Goal: Check status: Check status

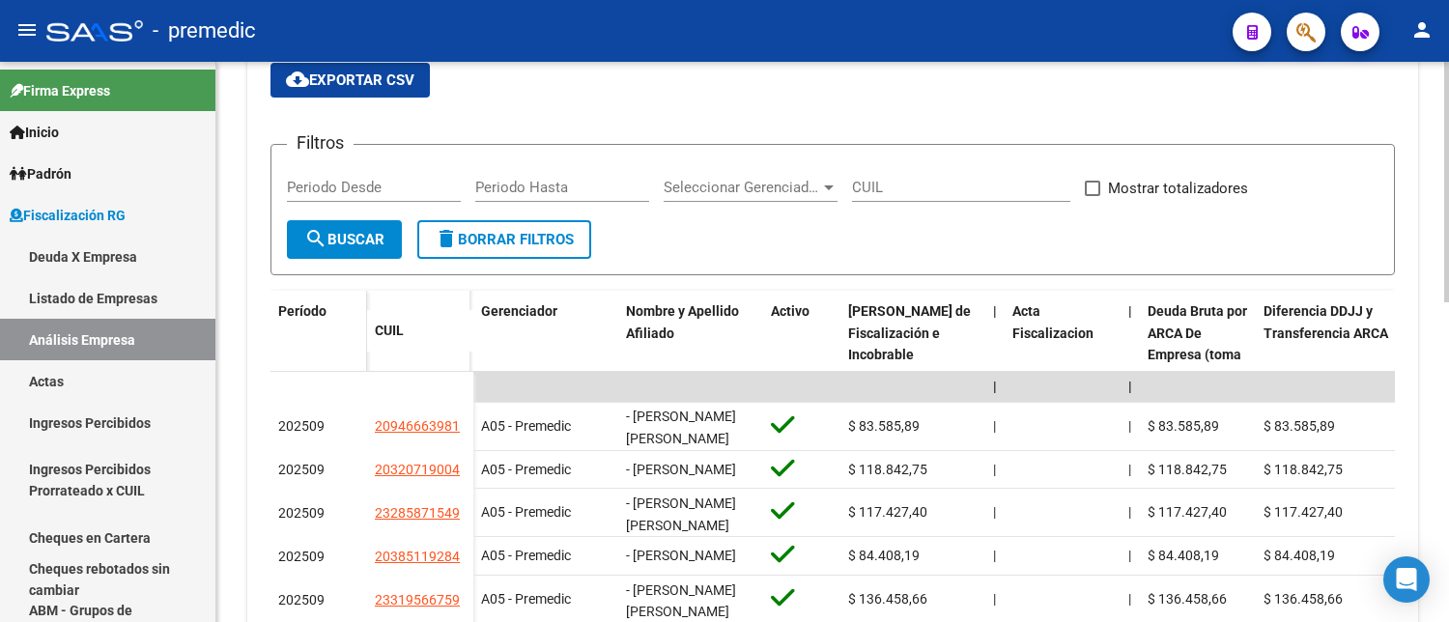
scroll to position [215, 0]
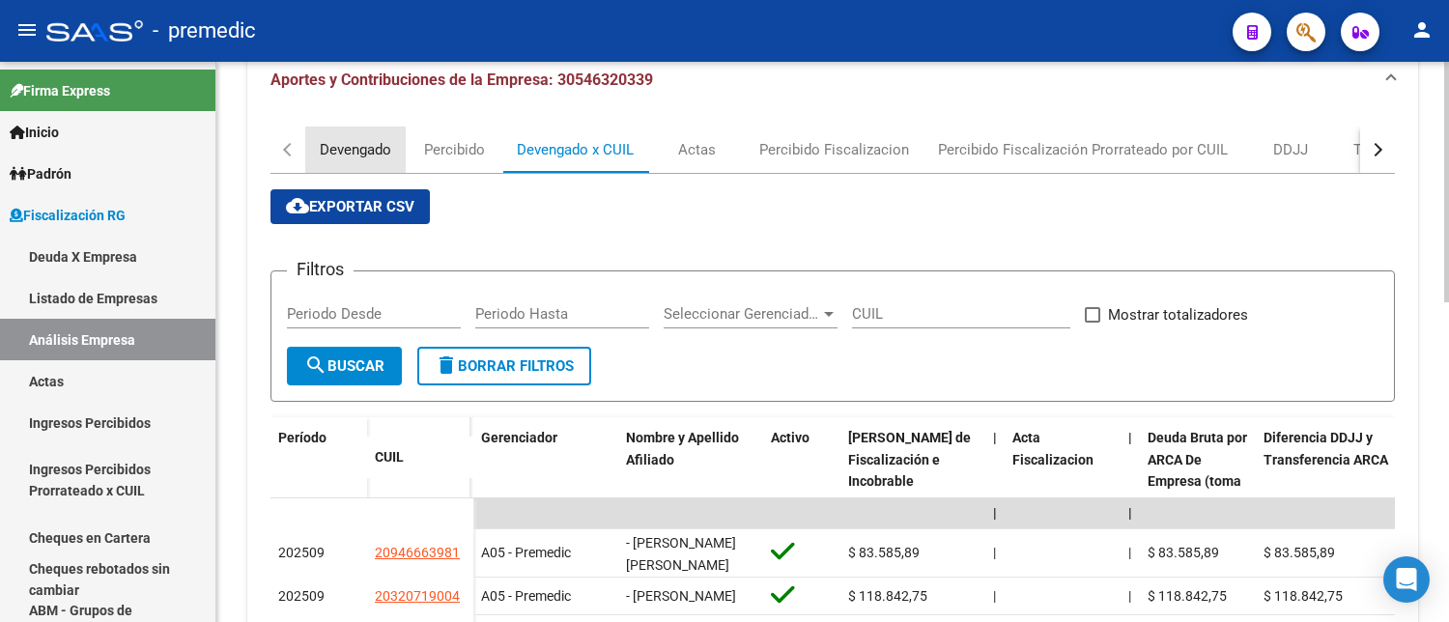
click at [344, 132] on div "Devengado" at bounding box center [355, 150] width 100 height 46
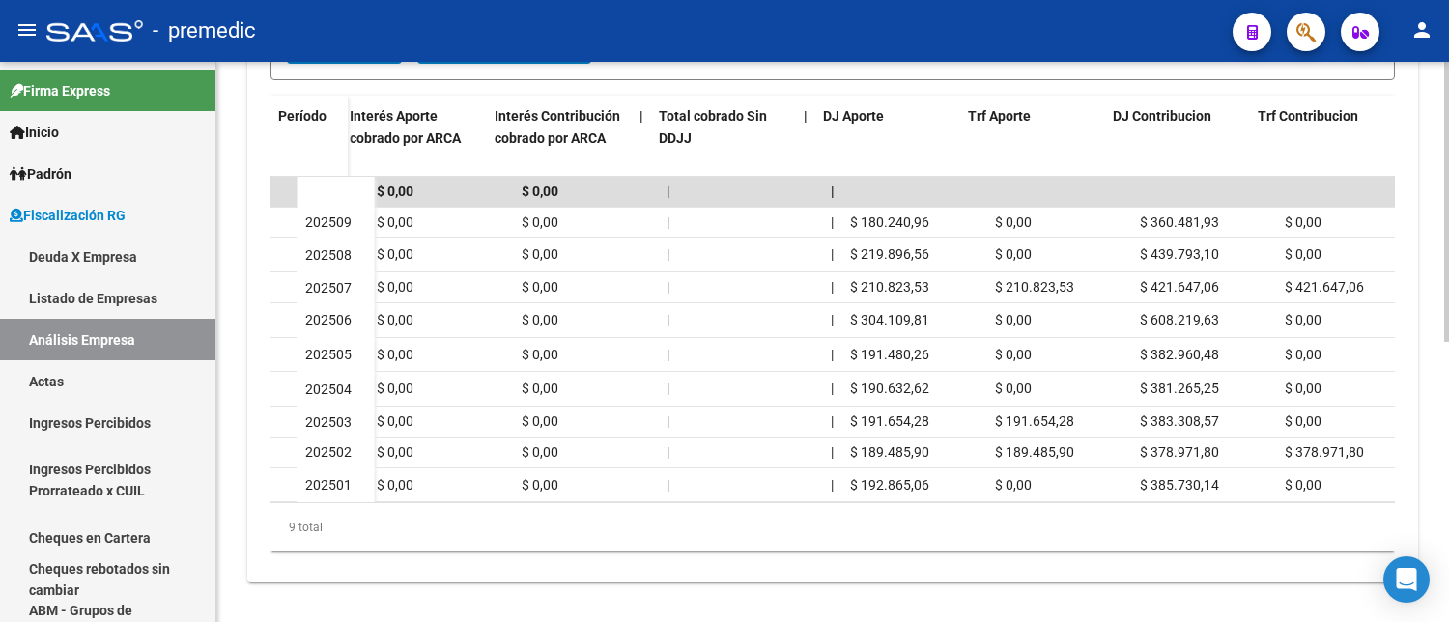
scroll to position [0, 1261]
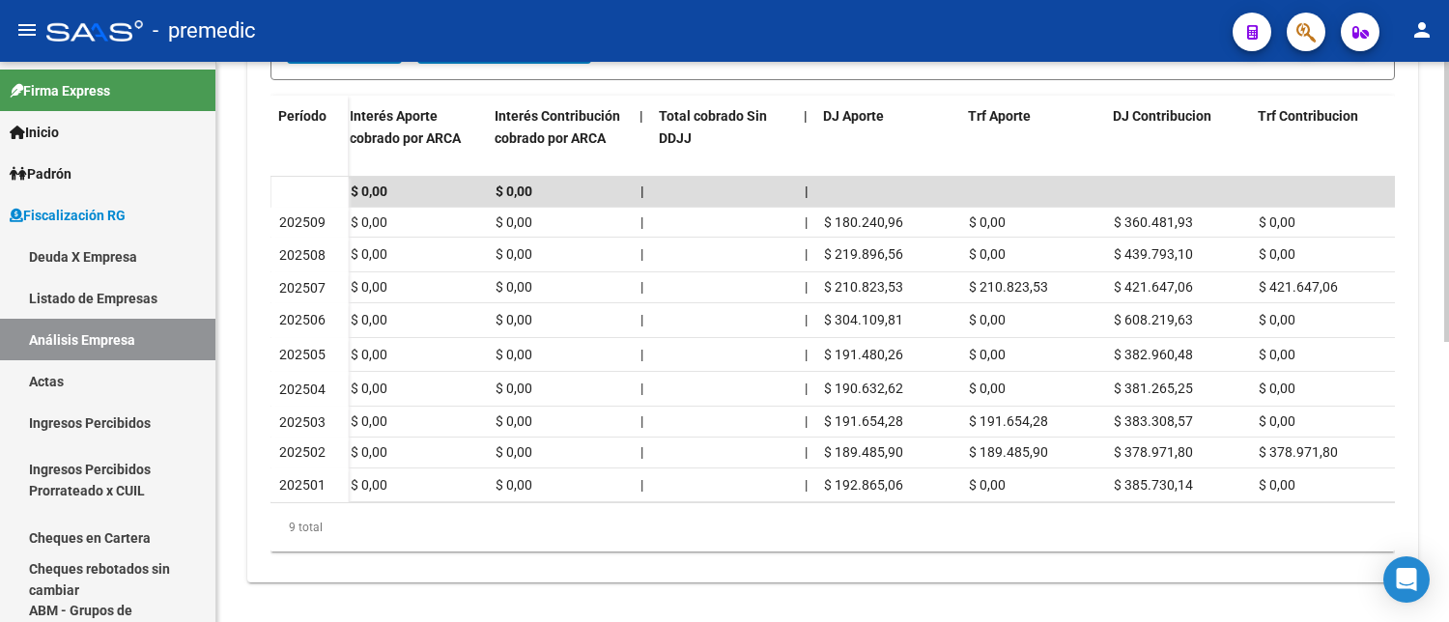
drag, startPoint x: 894, startPoint y: 520, endPoint x: 863, endPoint y: 507, distance: 33.4
click at [616, 545] on div "9 total" at bounding box center [833, 527] width 1125 height 48
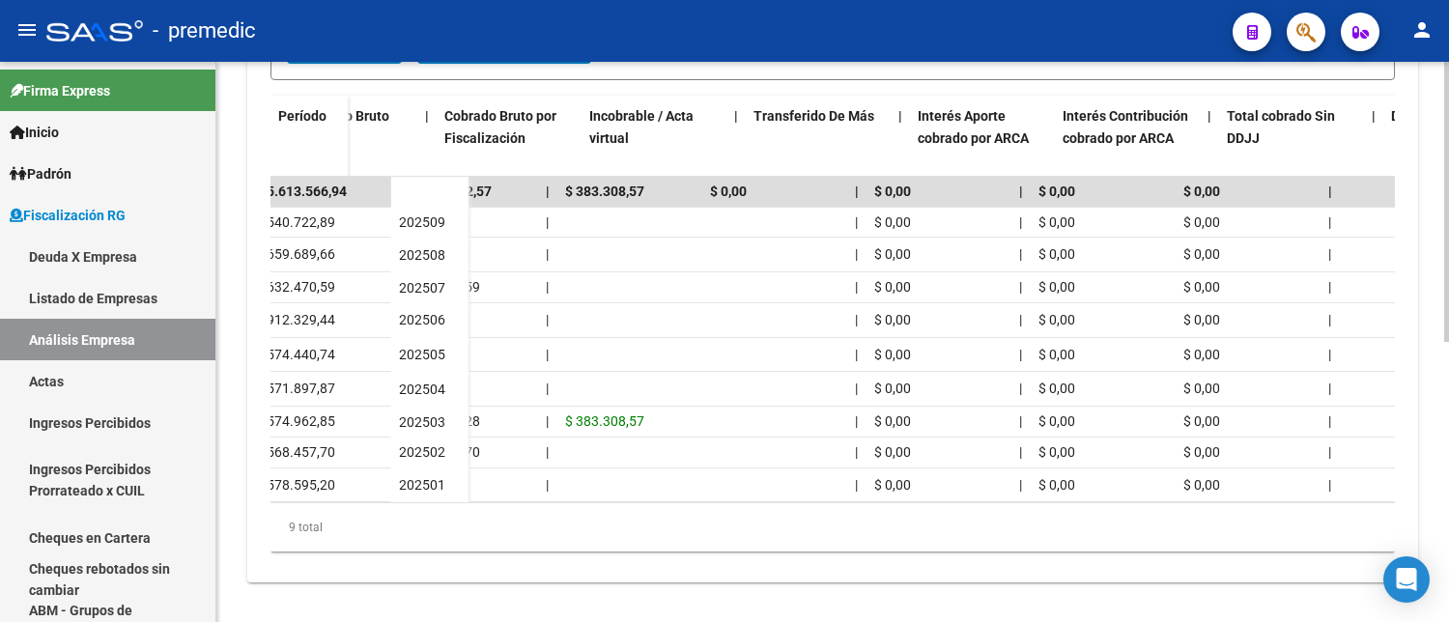
scroll to position [0, 0]
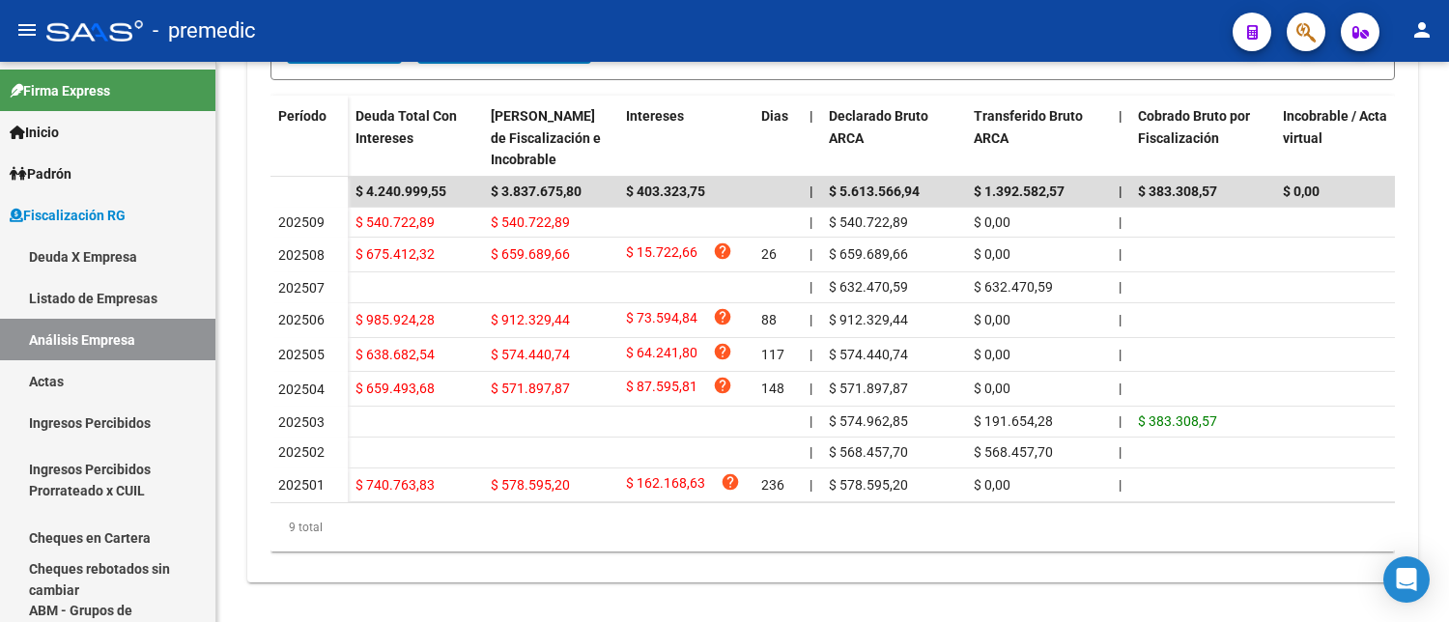
click at [1247, 51] on mat-toolbar "menu - premedic person" at bounding box center [724, 31] width 1449 height 62
click at [1248, 39] on icon "button" at bounding box center [1253, 32] width 11 height 14
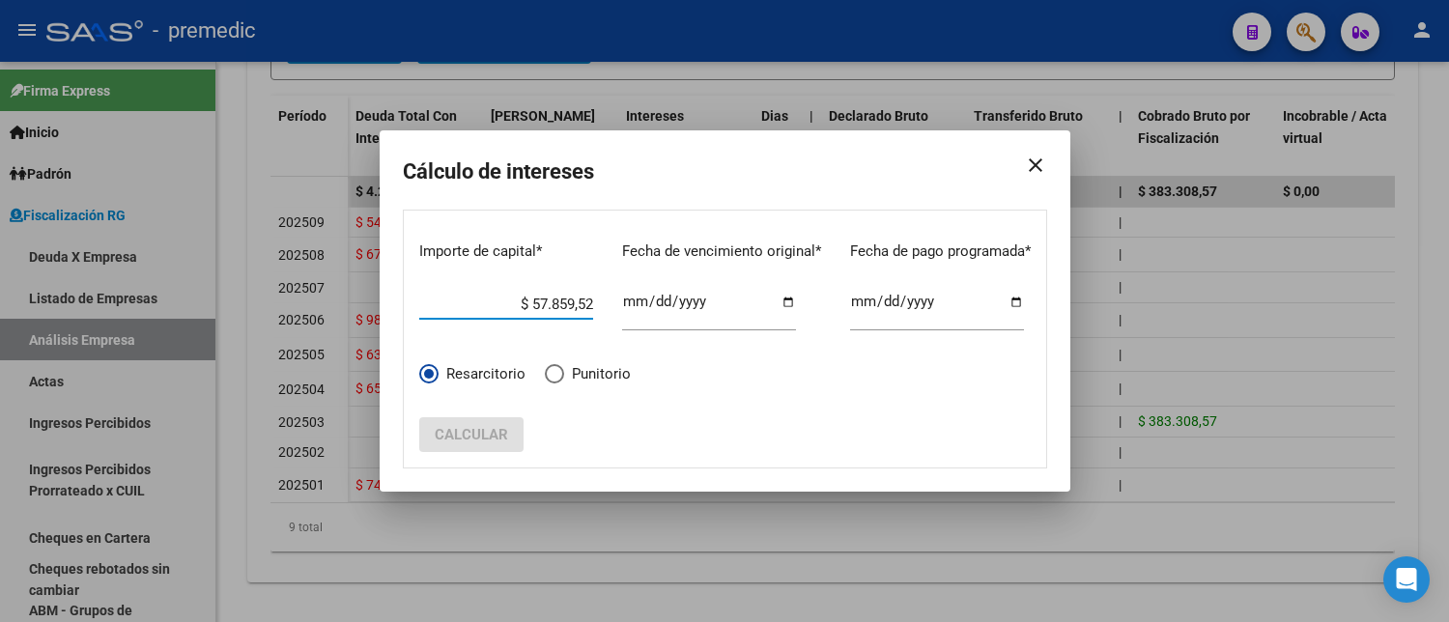
type input "$ 578.595,20"
click at [717, 419] on form "Importe de capital * $ 578.595,20 Ingrese el importe Fecha de vencimiento origi…" at bounding box center [725, 339] width 645 height 258
click at [674, 302] on input "Ingresar fecha" at bounding box center [709, 309] width 174 height 31
type input "[DATE]"
click at [879, 296] on input "[DATE]" at bounding box center [937, 309] width 174 height 31
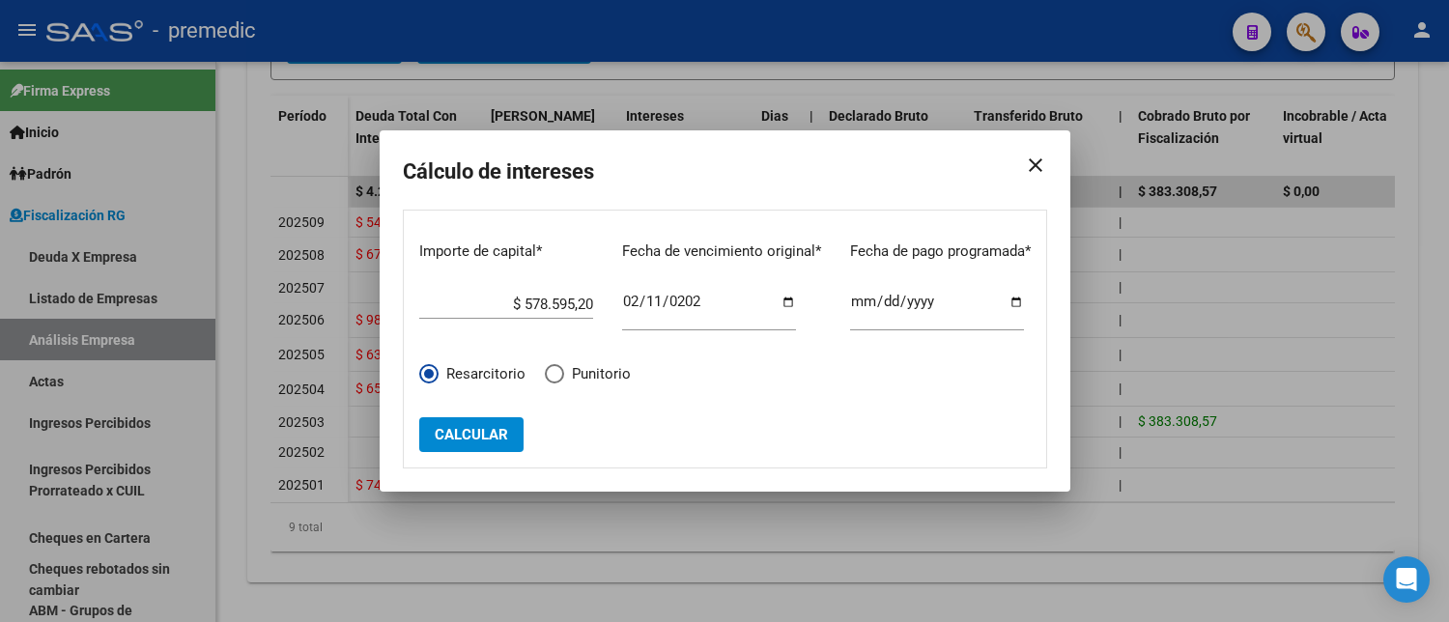
click at [850, 292] on div "[DATE] Ingresar fecha" at bounding box center [937, 304] width 174 height 54
type input "[DATE]"
click at [485, 430] on span "Calcular" at bounding box center [471, 434] width 73 height 17
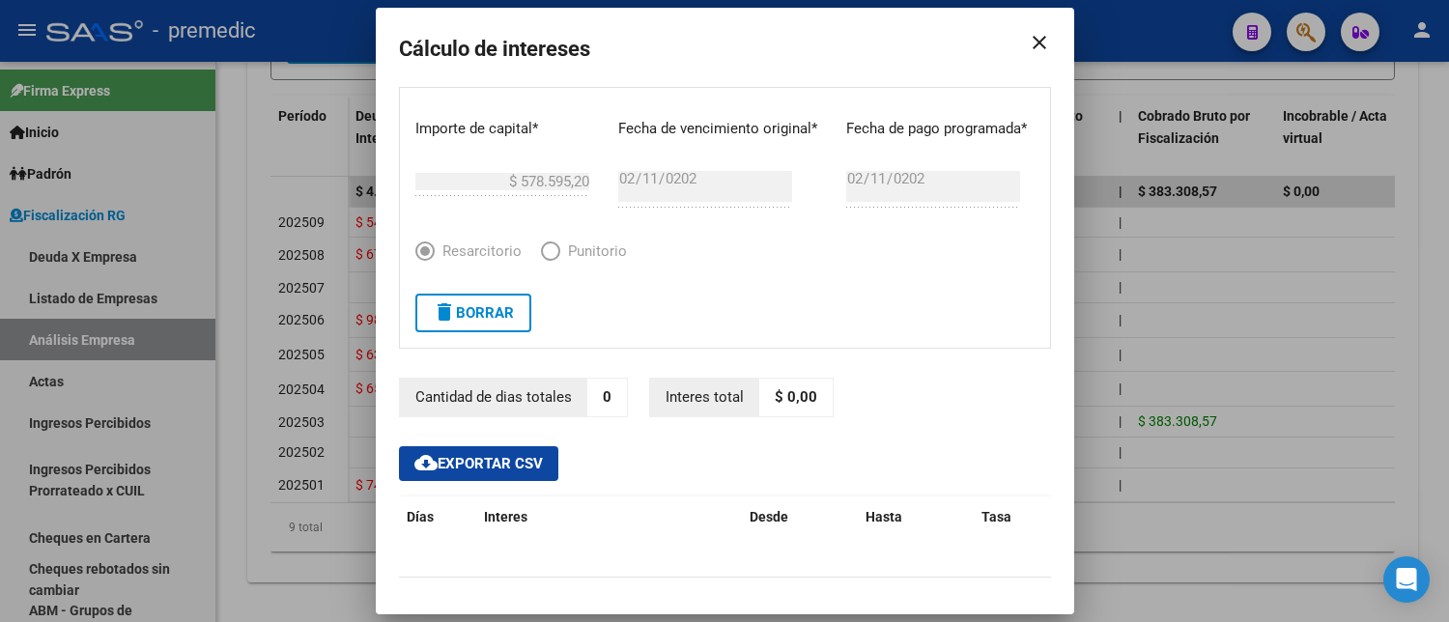
click at [481, 304] on span "delete Borrar" at bounding box center [473, 312] width 81 height 17
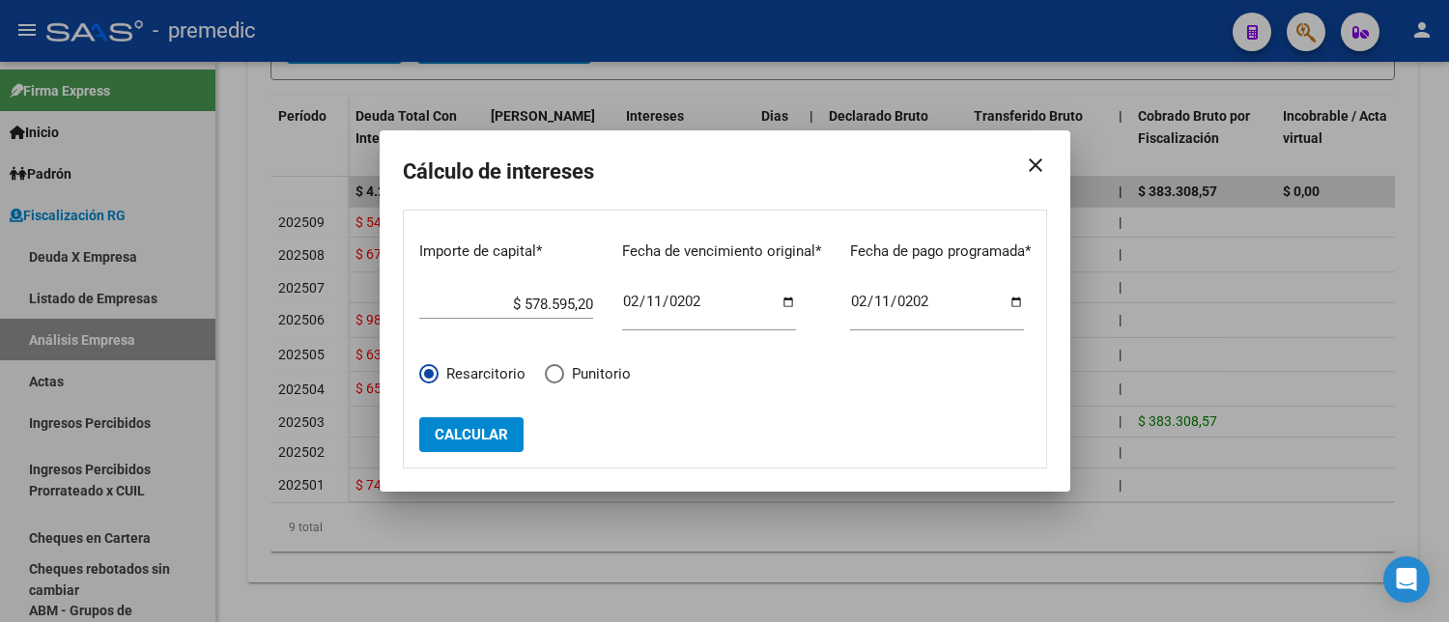
click at [860, 290] on div "[DATE] Ingresar fecha" at bounding box center [937, 304] width 174 height 54
type input "[DATE]"
click at [435, 439] on span "Calcular" at bounding box center [471, 434] width 73 height 17
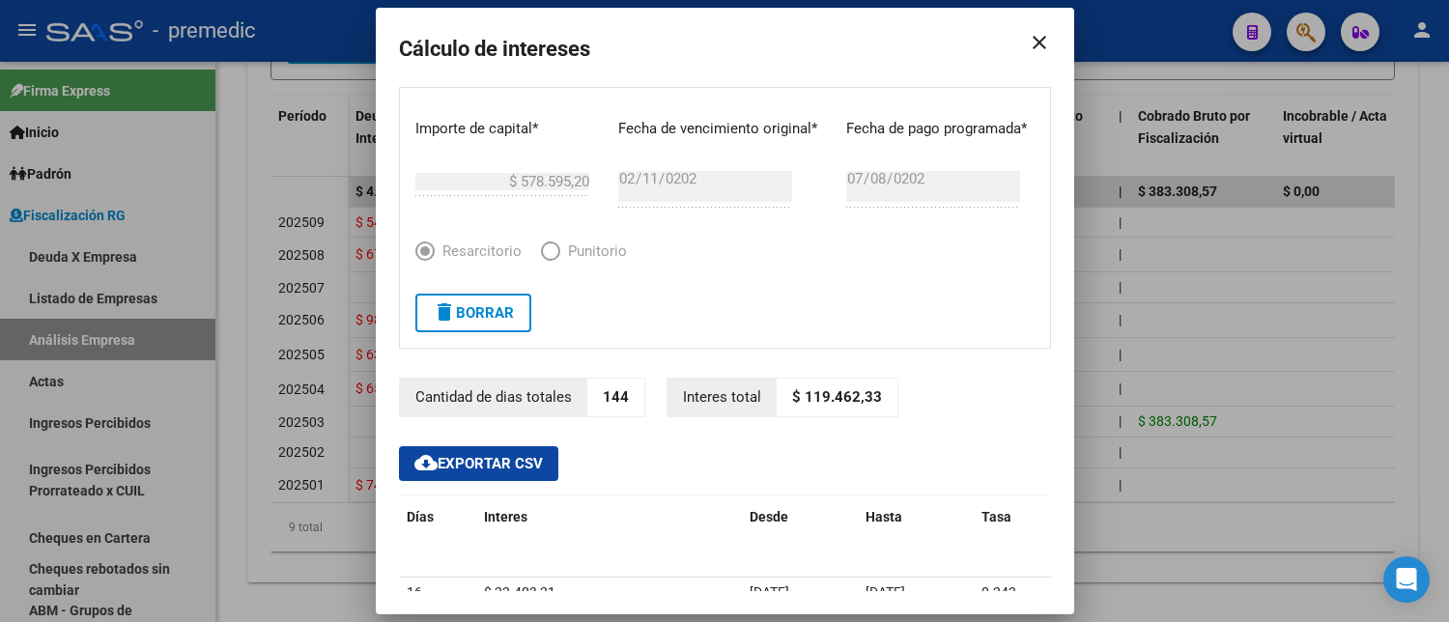
click at [1029, 37] on mat-icon "close" at bounding box center [1032, 42] width 39 height 54
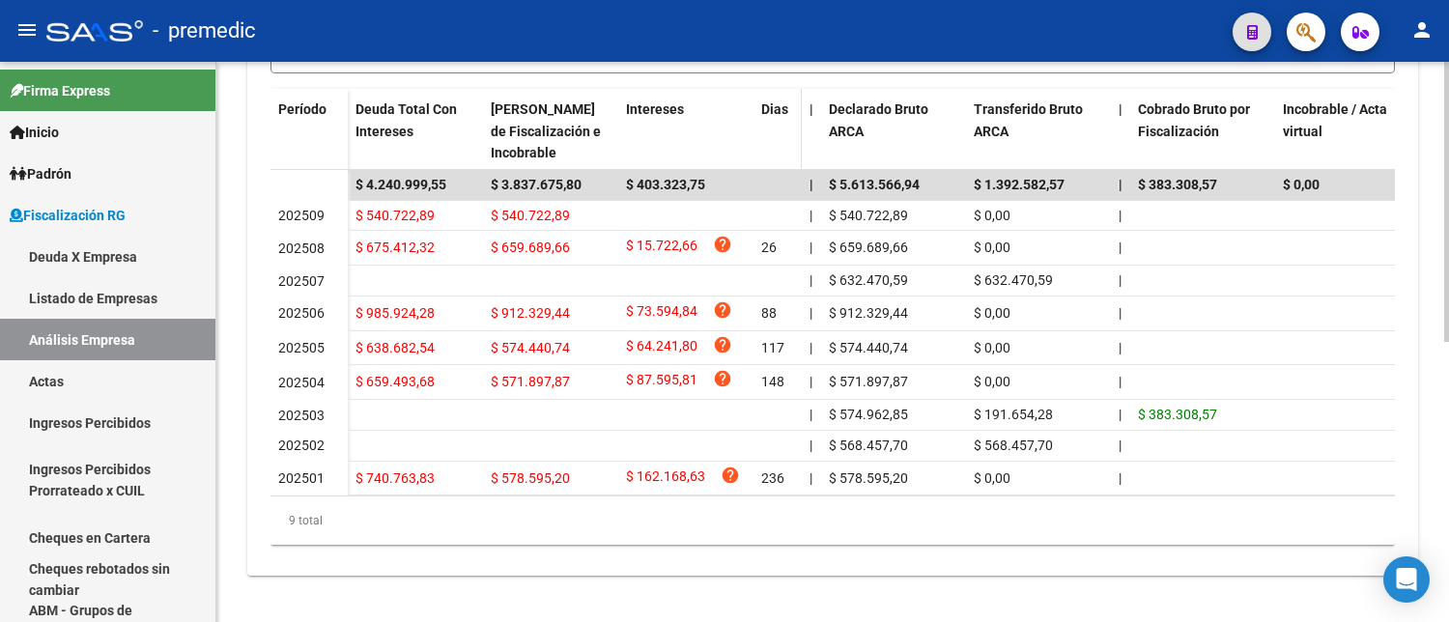
scroll to position [561, 0]
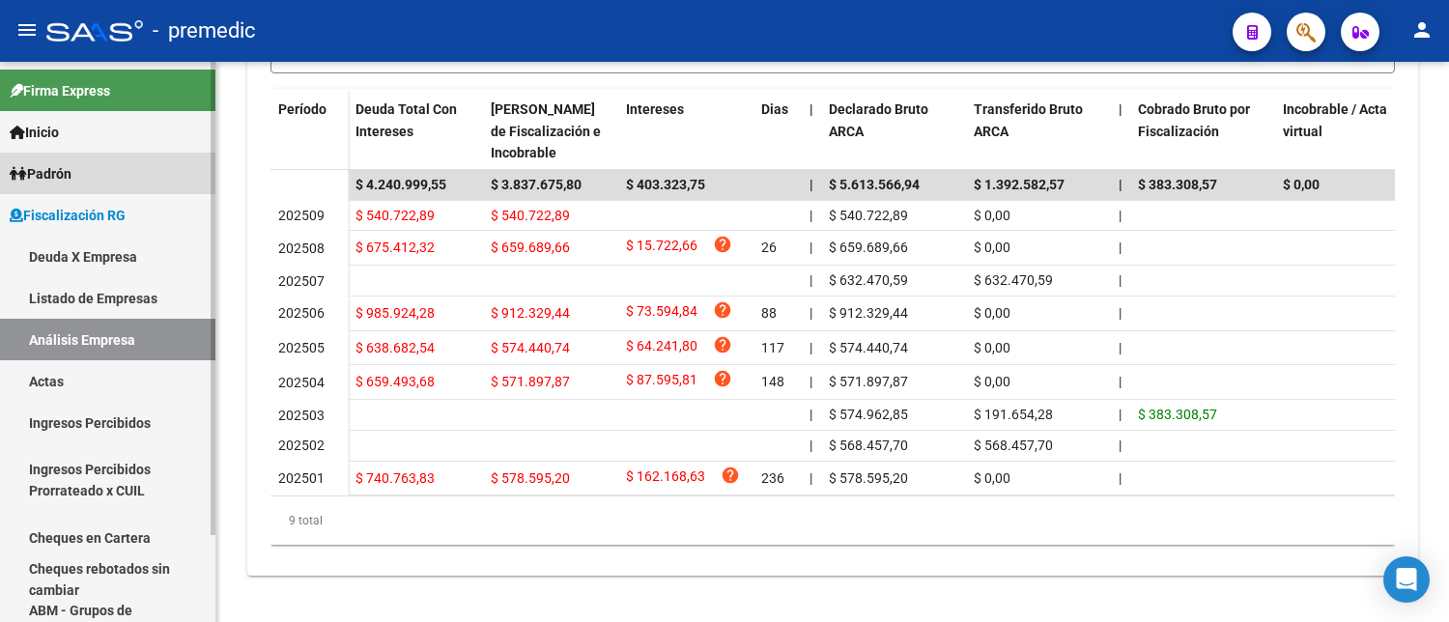
click at [122, 167] on link "Padrón" at bounding box center [107, 174] width 215 height 42
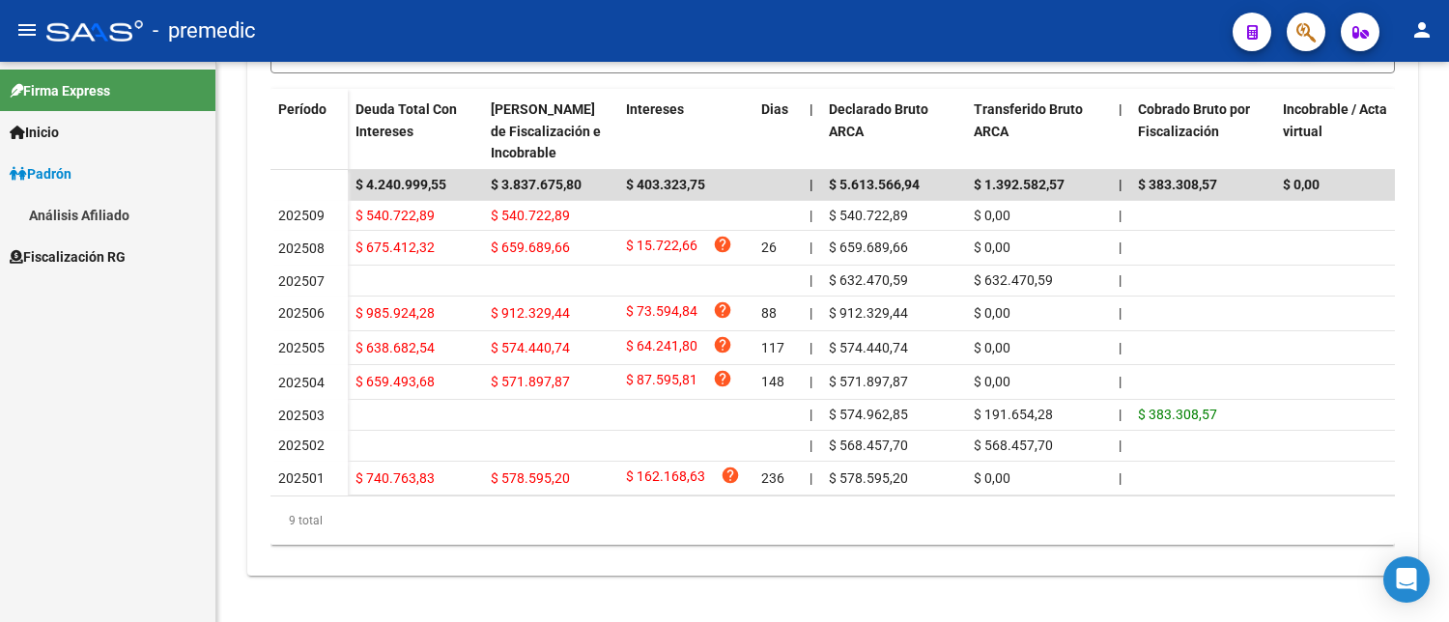
click at [128, 210] on link "Análisis Afiliado" at bounding box center [107, 215] width 215 height 42
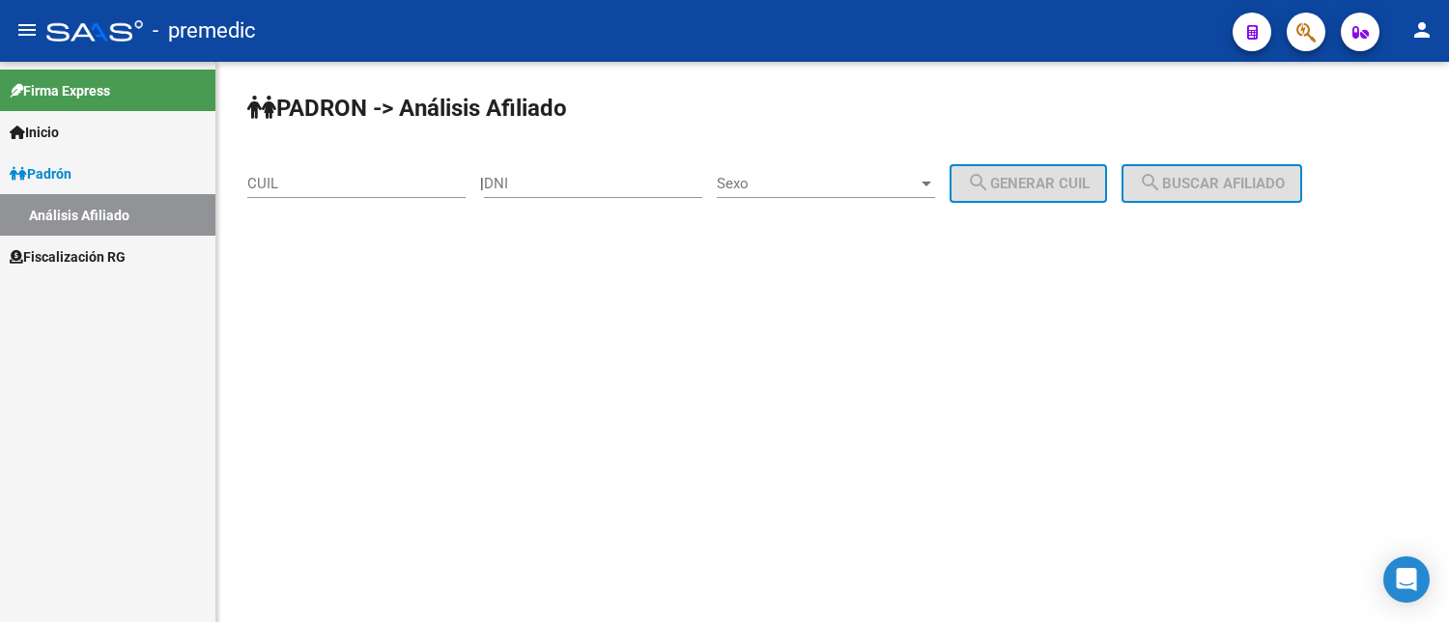
click at [613, 180] on input "DNI" at bounding box center [593, 183] width 218 height 17
paste input "43729826"
type input "43729826"
drag, startPoint x: 664, startPoint y: 184, endPoint x: 462, endPoint y: 166, distance: 202.7
click at [466, 175] on app-analisis-afiliado "PADRON -> Análisis Afiliado CUIL | 43729826 DNI Sexo Sexo search Generar CUIL s…" at bounding box center [782, 183] width 1070 height 17
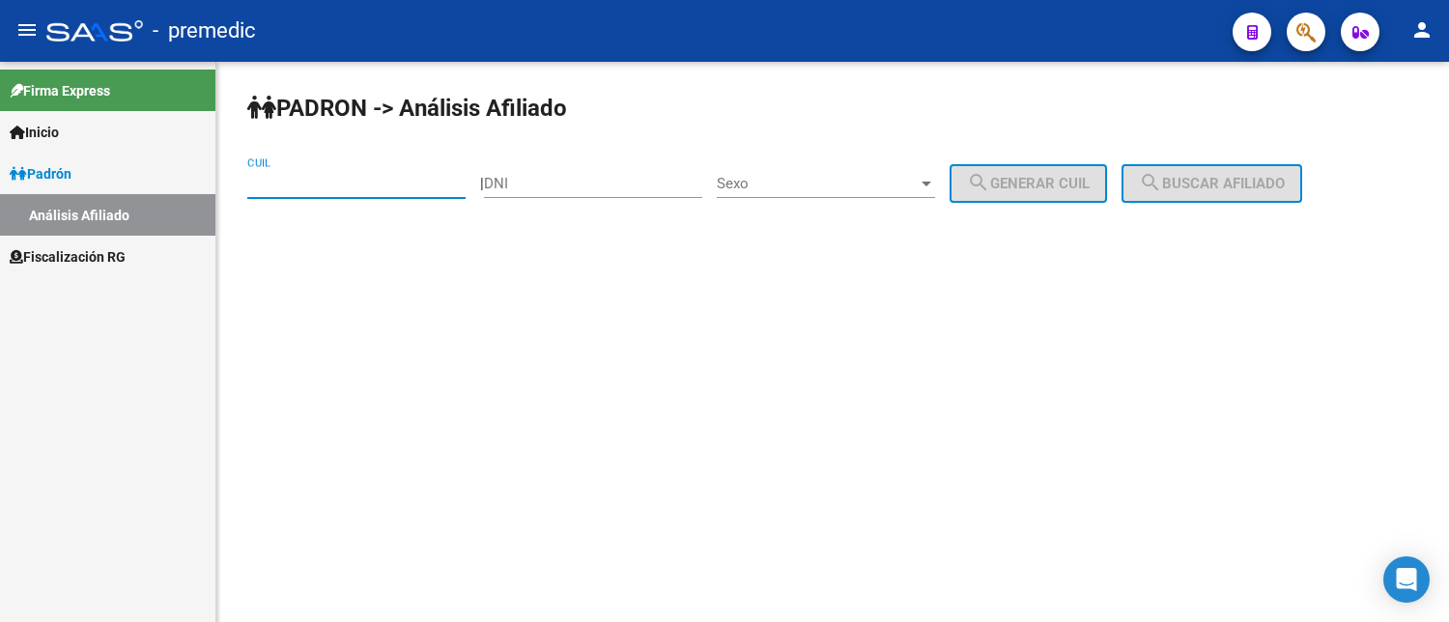
click at [359, 181] on input "CUIL" at bounding box center [356, 183] width 218 height 17
paste input "27-43729826-8"
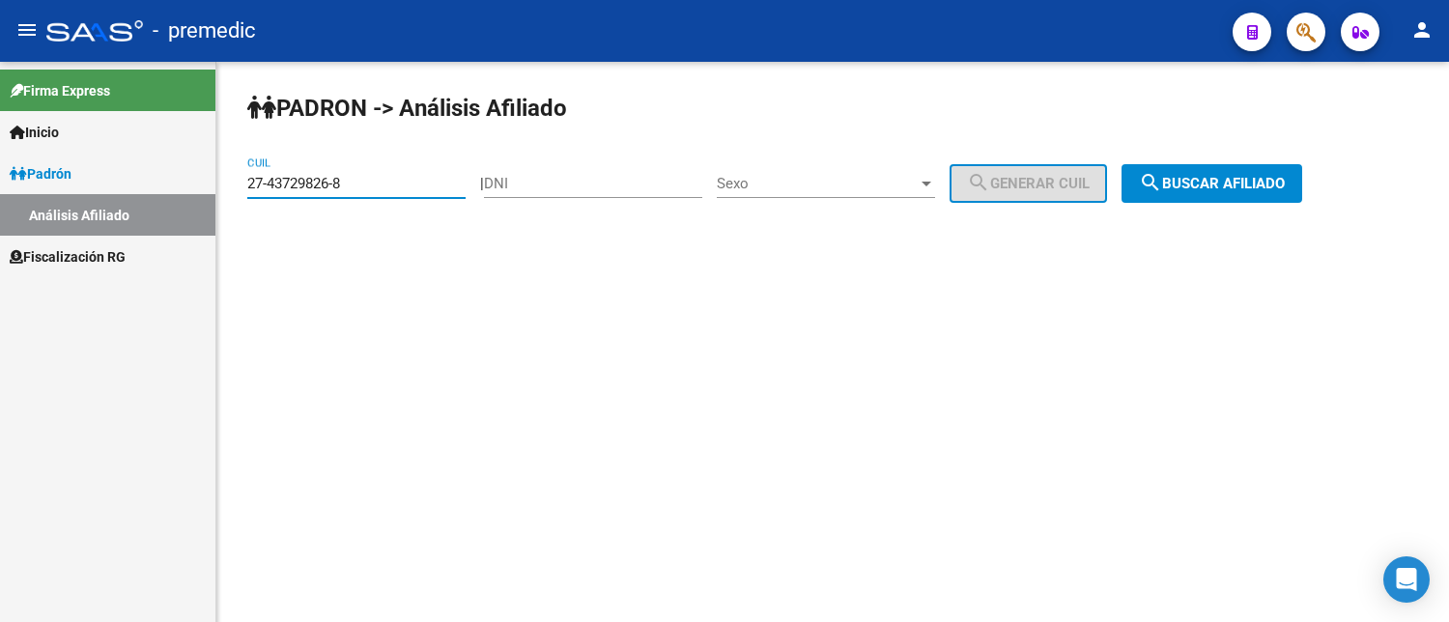
type input "27-43729826-8"
click at [1289, 166] on button "search Buscar afiliado" at bounding box center [1212, 183] width 181 height 39
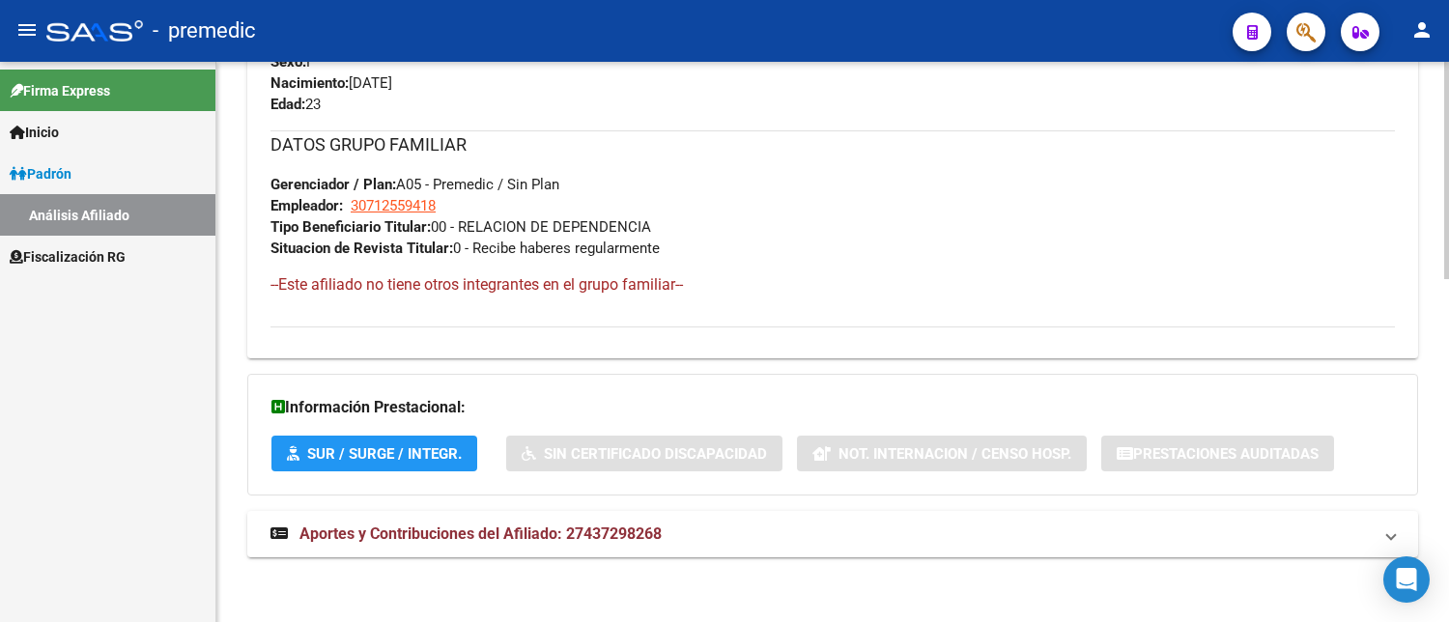
scroll to position [884, 0]
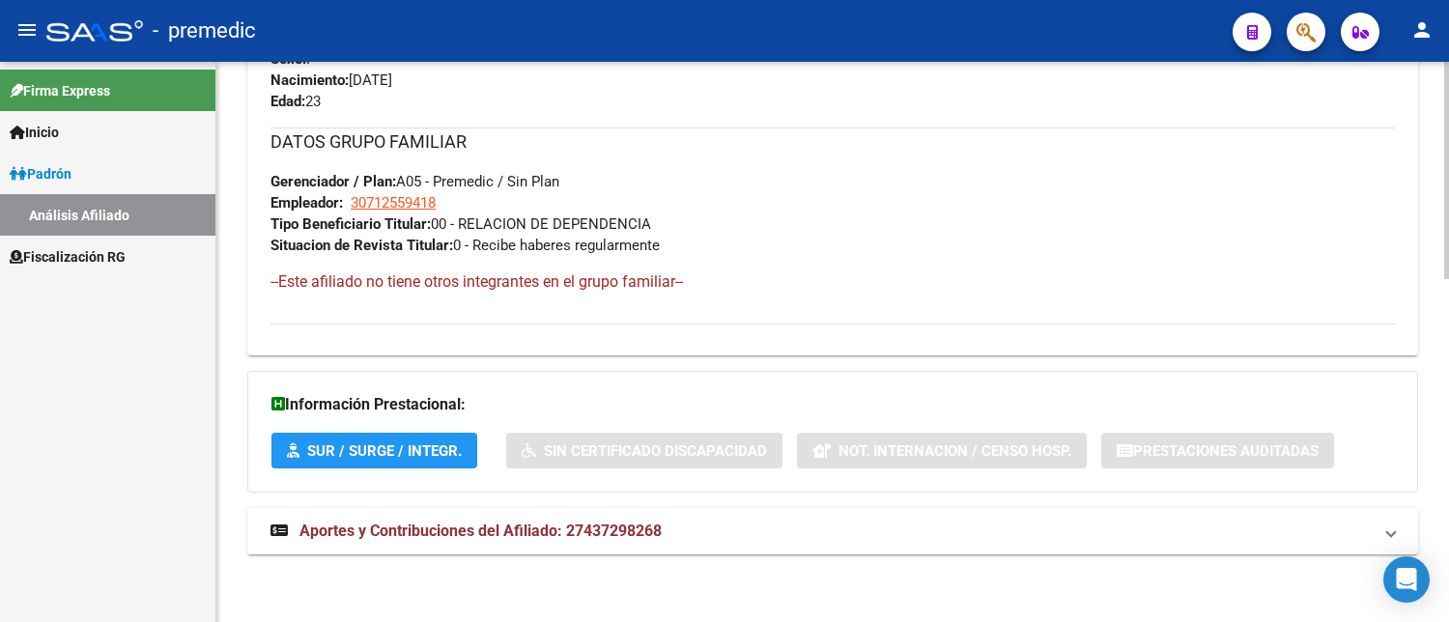
click at [652, 522] on span "Aportes y Contribuciones del Afiliado: 27437298268" at bounding box center [481, 531] width 362 height 18
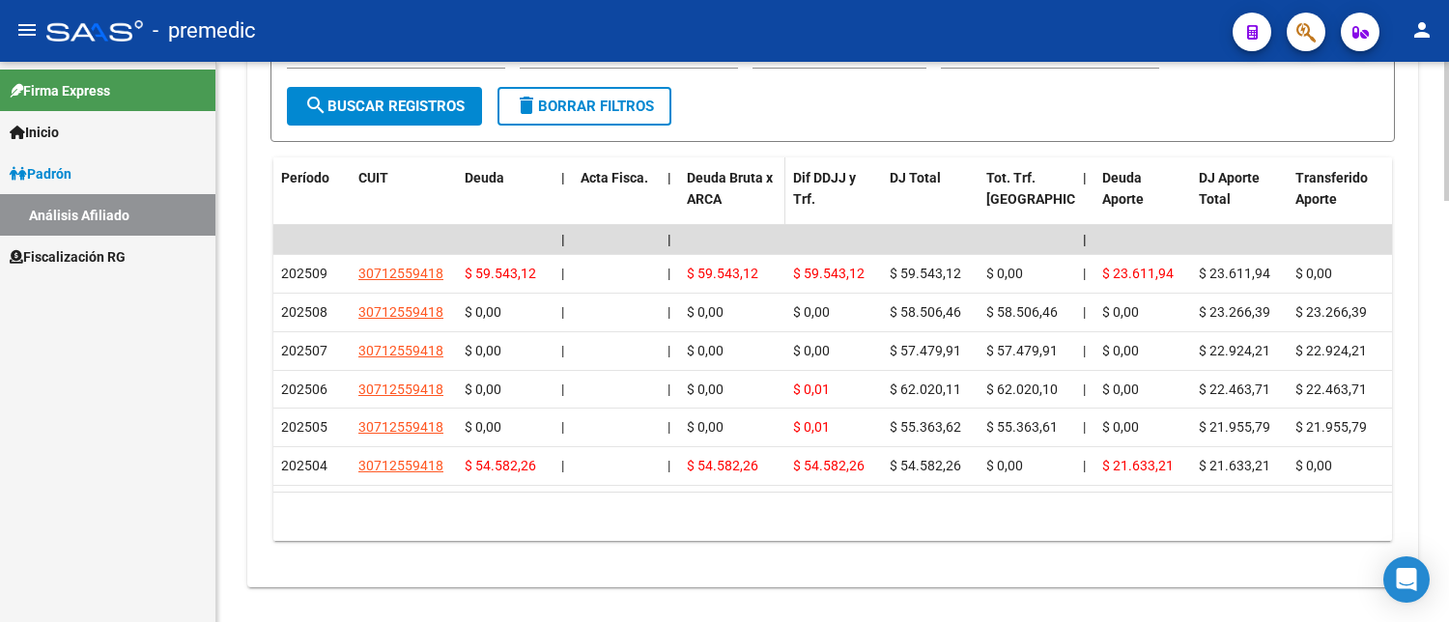
scroll to position [1534, 0]
